Goal: Go to known website: Go to known website

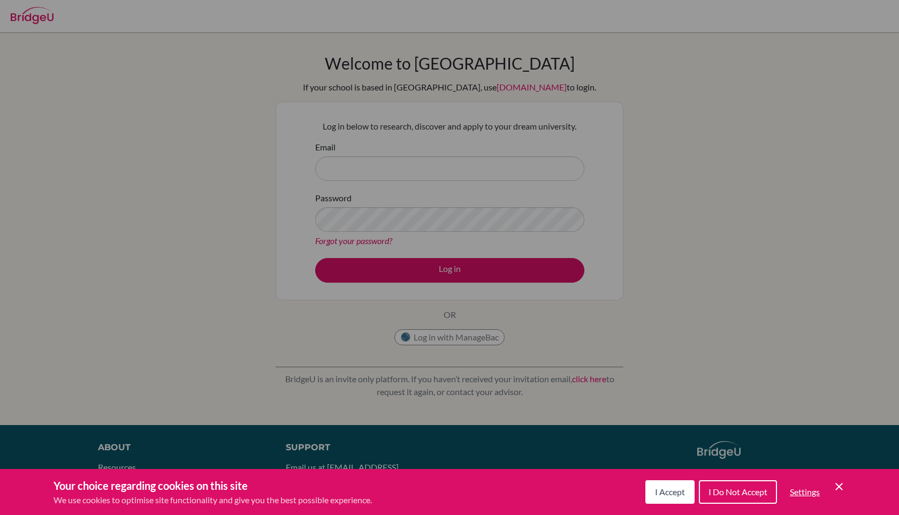
click at [439, 284] on div "Cookie Preferences" at bounding box center [449, 257] width 899 height 515
click at [666, 497] on button "I Accept" at bounding box center [669, 492] width 49 height 24
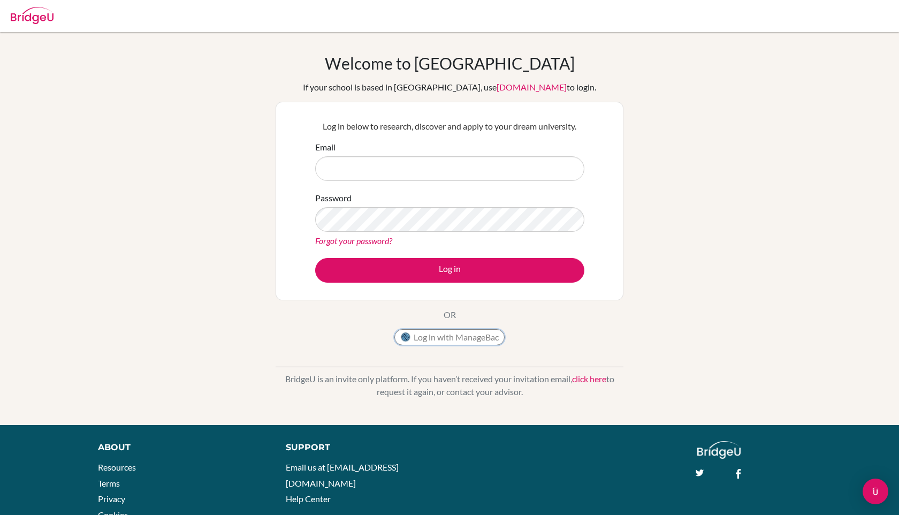
click at [454, 341] on button "Log in with ManageBac" at bounding box center [449, 337] width 110 height 16
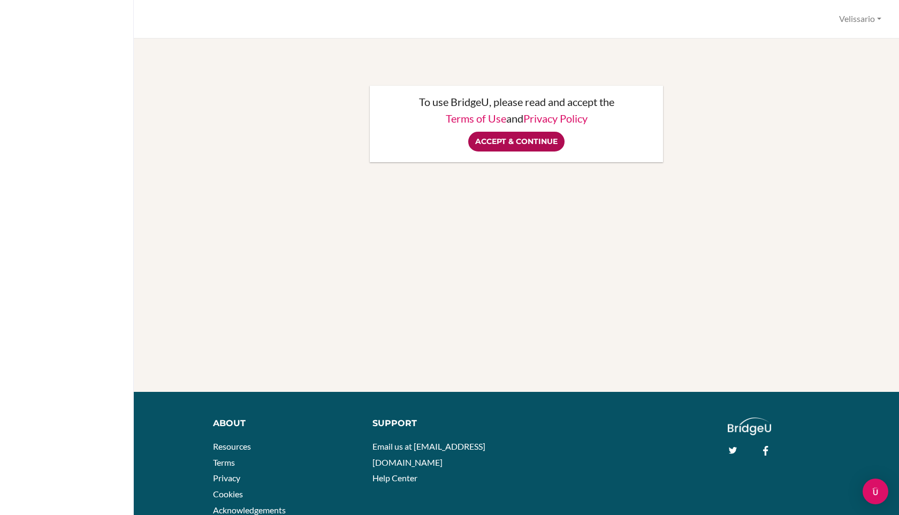
click at [511, 147] on input "Accept & Continue" at bounding box center [516, 142] width 96 height 20
